Goal: Task Accomplishment & Management: Manage account settings

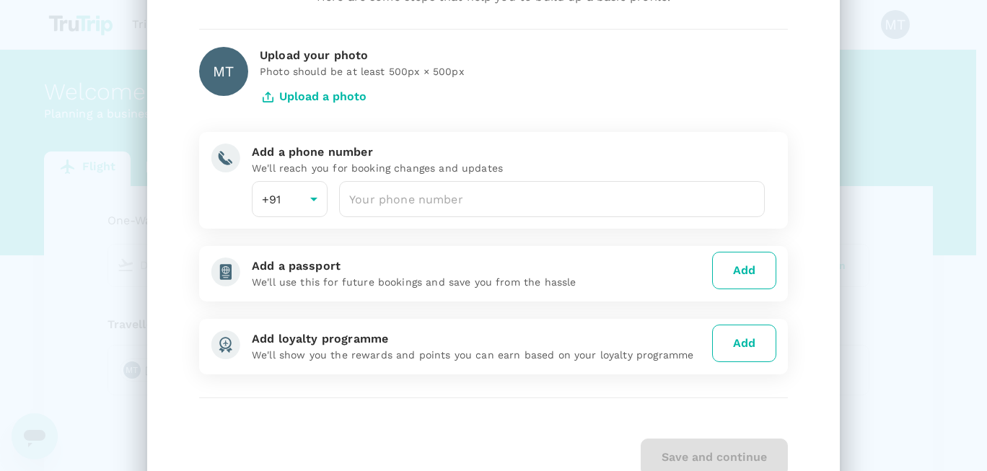
scroll to position [155, 0]
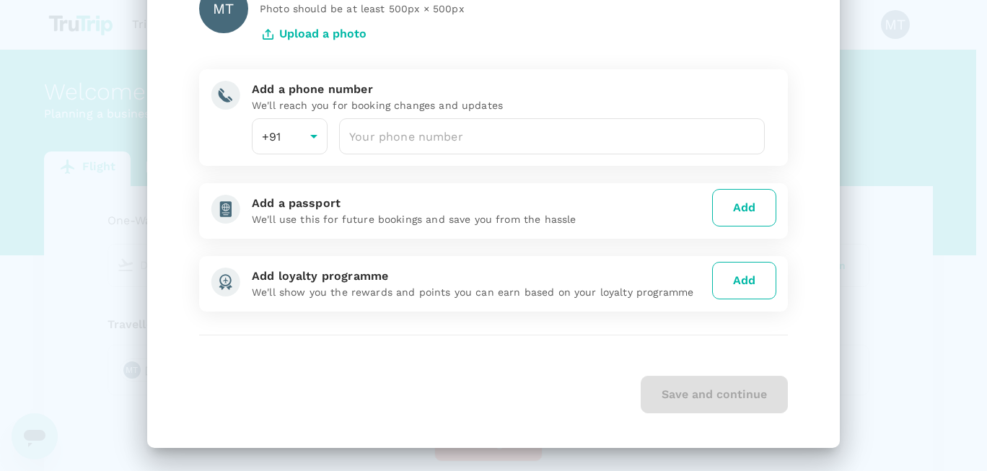
drag, startPoint x: 698, startPoint y: 382, endPoint x: 690, endPoint y: 385, distance: 8.4
click at [698, 382] on div "Save and continue" at bounding box center [493, 395] width 589 height 38
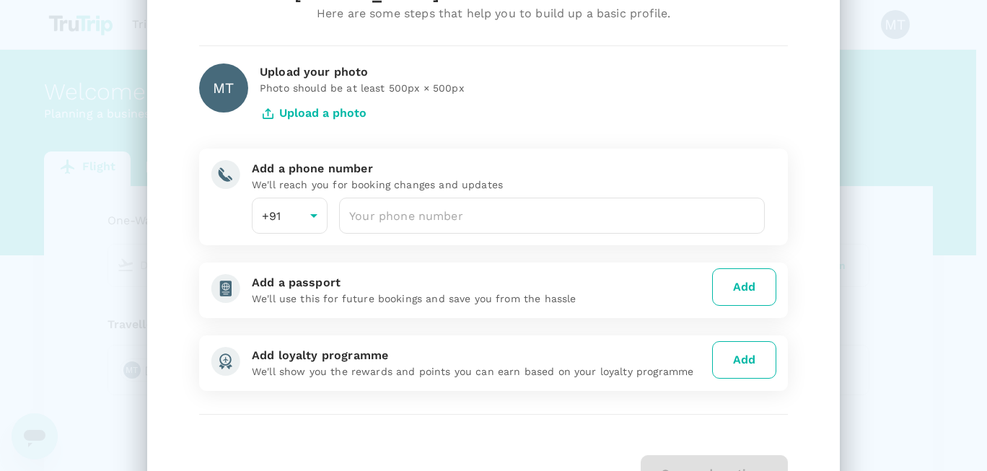
scroll to position [0, 0]
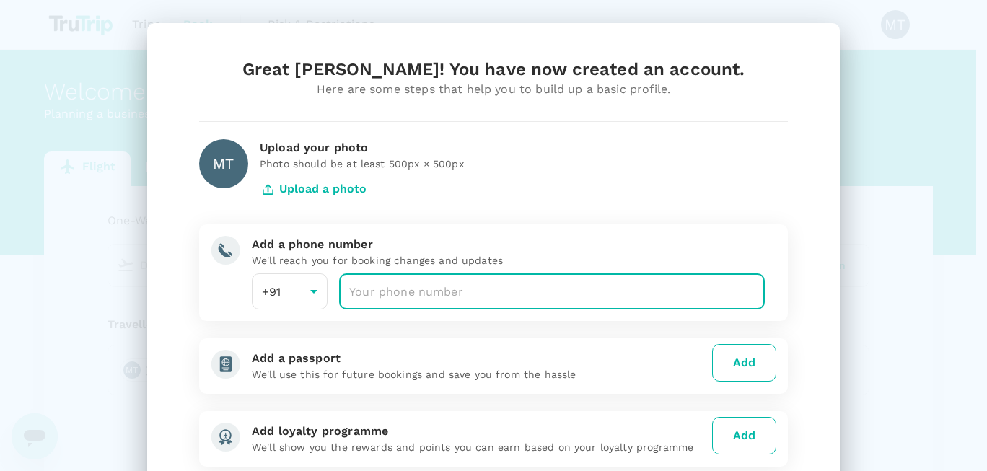
click at [444, 294] on input "number" at bounding box center [552, 291] width 426 height 36
drag, startPoint x: 423, startPoint y: 284, endPoint x: 330, endPoint y: 271, distance: 93.2
click at [330, 271] on div "Add a phone number We'll reach you for booking changes and updates +91 91 ​ ​" at bounding box center [502, 266] width 524 height 85
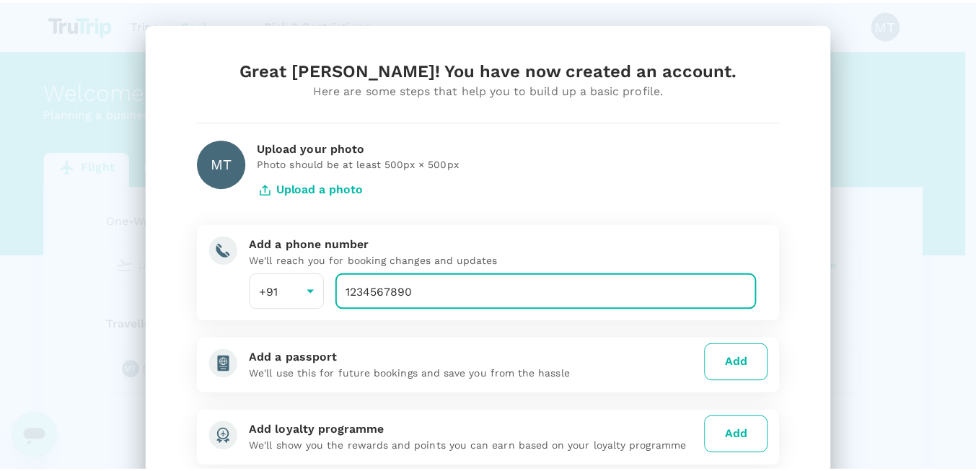
scroll to position [155, 0]
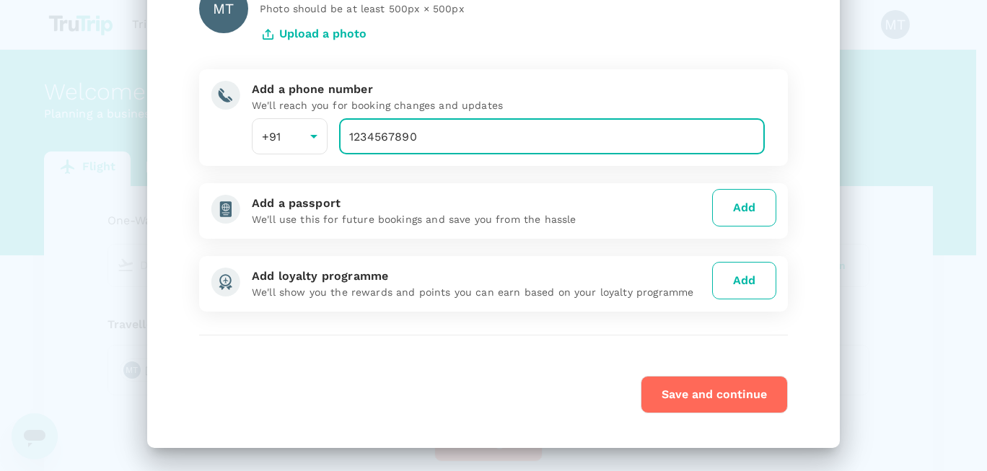
type input "1234567890"
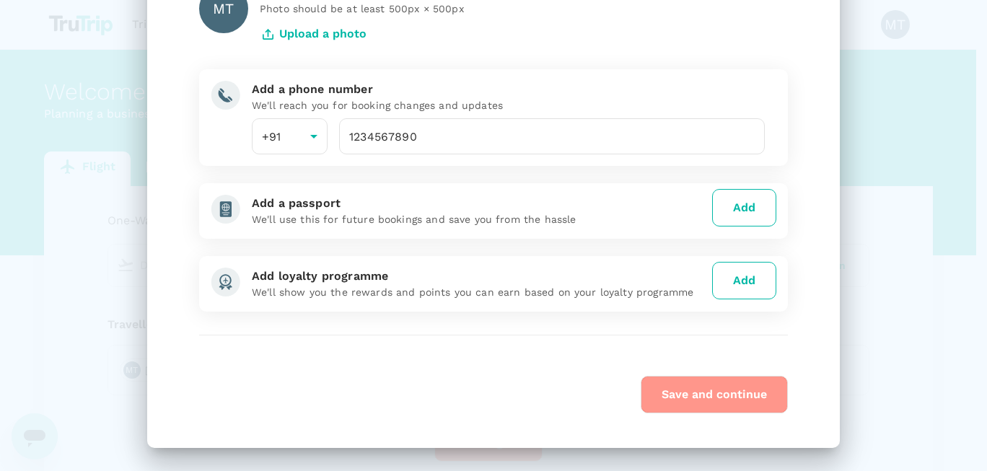
click at [701, 397] on button "Save and continue" at bounding box center [713, 395] width 147 height 38
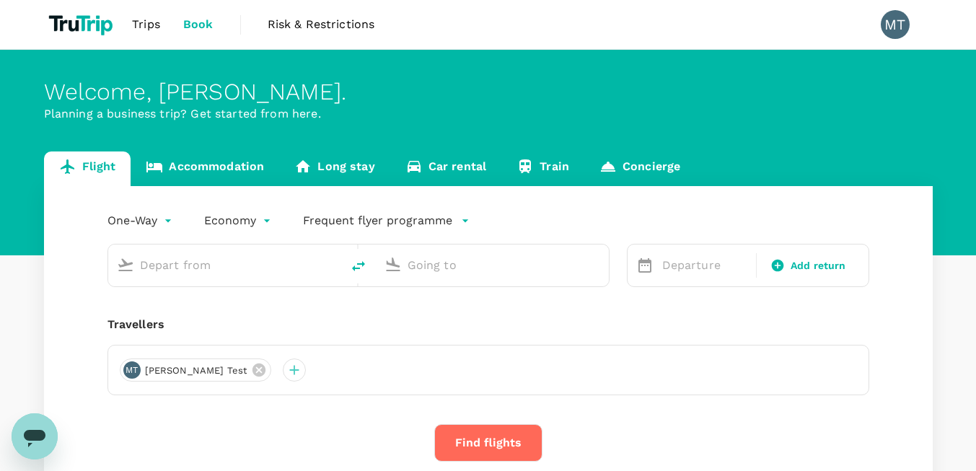
click at [345, 27] on span "Risk & Restrictions" at bounding box center [321, 24] width 107 height 17
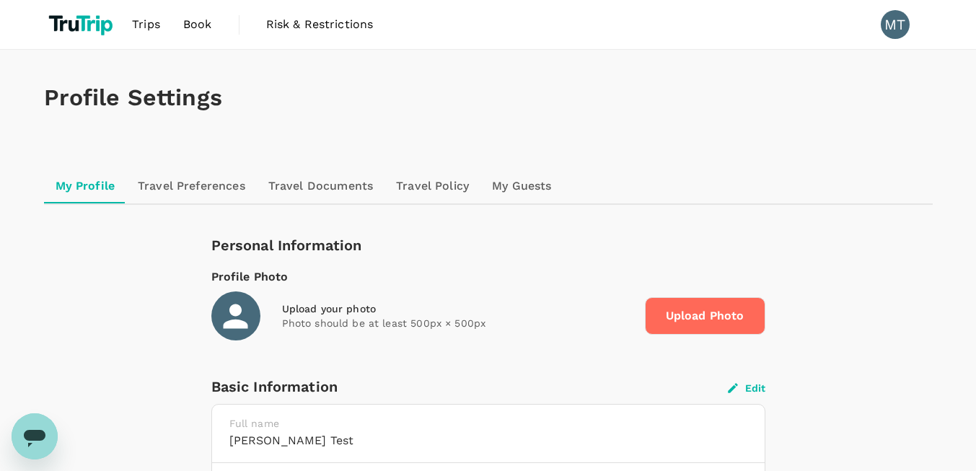
click at [501, 196] on link "My Guests" at bounding box center [521, 186] width 82 height 35
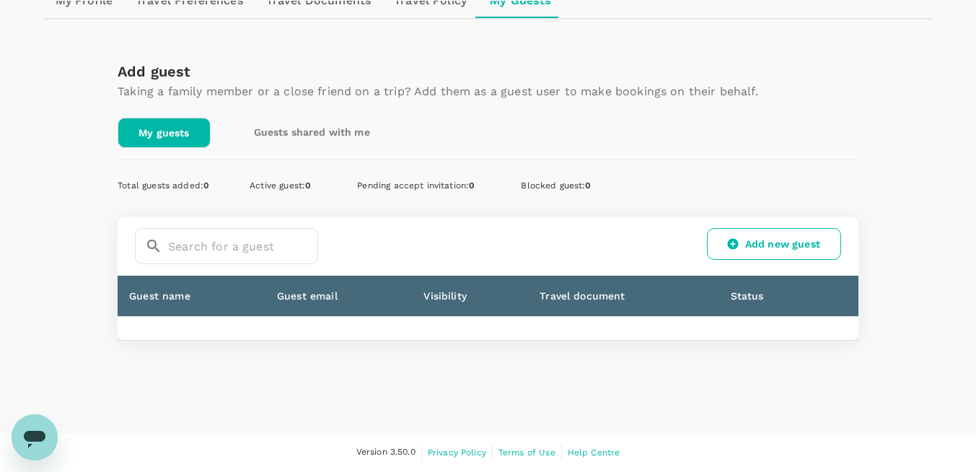
scroll to position [185, 0]
